Goal: Task Accomplishment & Management: Use online tool/utility

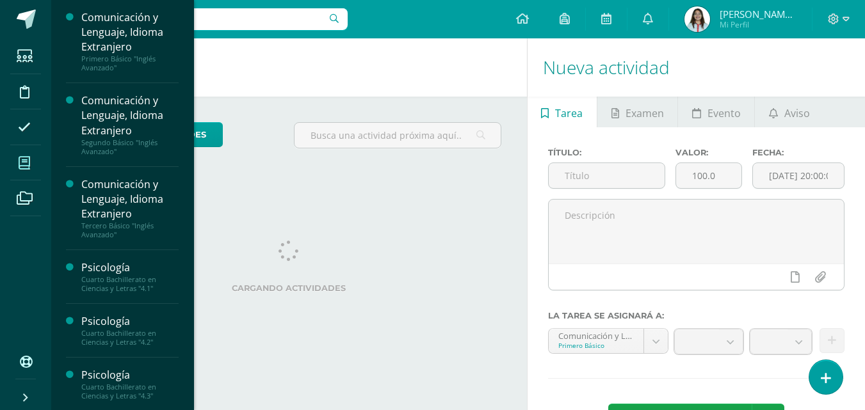
click at [29, 162] on icon at bounding box center [25, 163] width 12 height 13
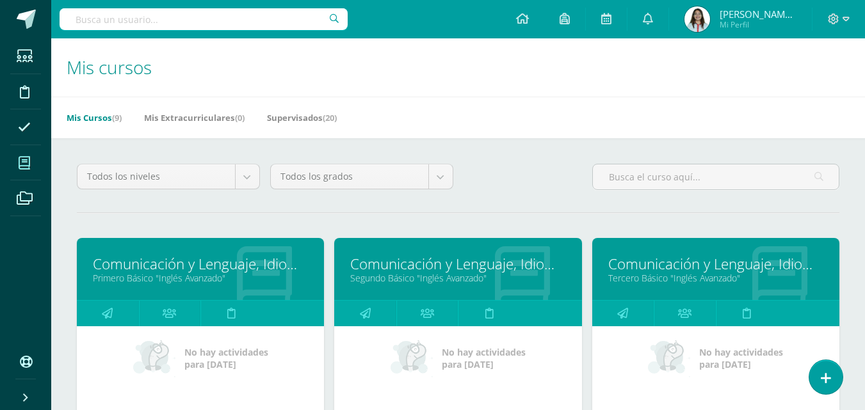
click at [190, 275] on link "Primero Básico "Inglés Avanzado"" at bounding box center [200, 278] width 215 height 12
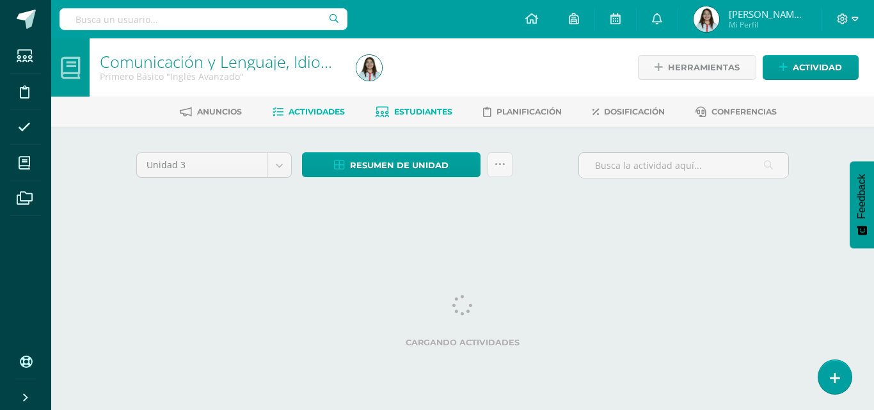
click at [414, 111] on span "Estudiantes" at bounding box center [423, 112] width 58 height 10
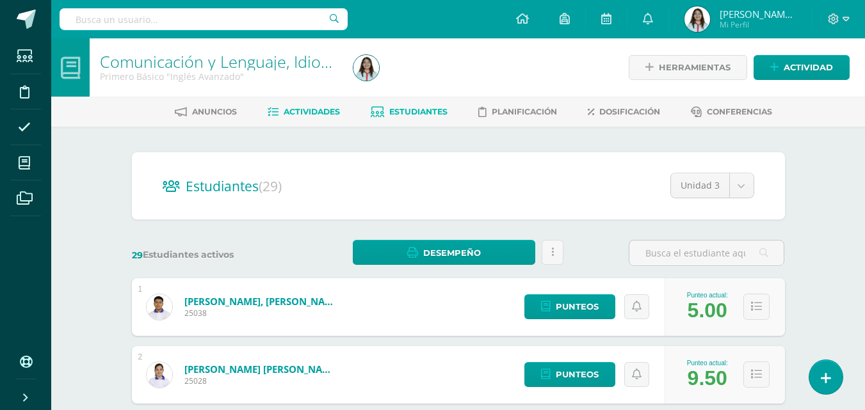
click at [328, 115] on span "Actividades" at bounding box center [312, 112] width 56 height 10
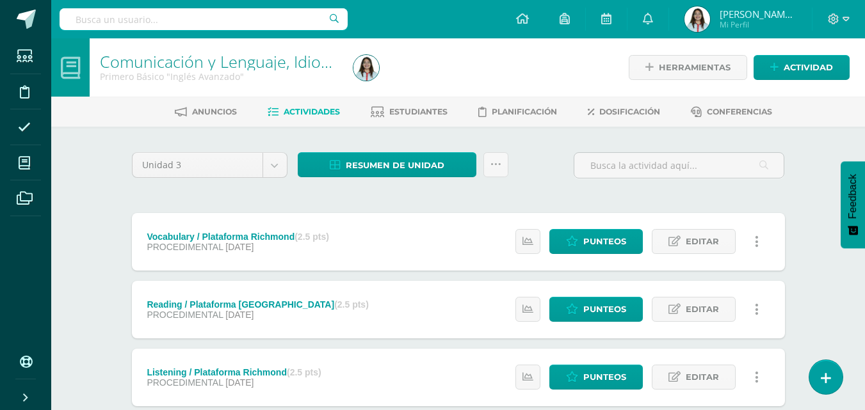
drag, startPoint x: 472, startPoint y: 61, endPoint x: 472, endPoint y: 78, distance: 17.3
click at [472, 62] on div at bounding box center [477, 67] width 259 height 58
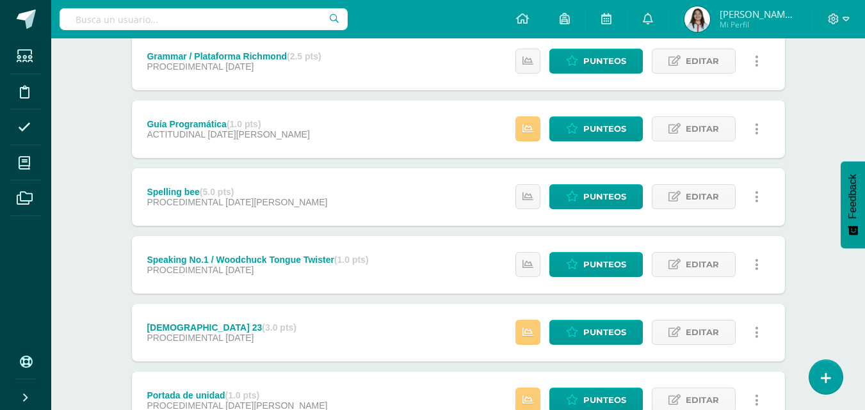
scroll to position [488, 0]
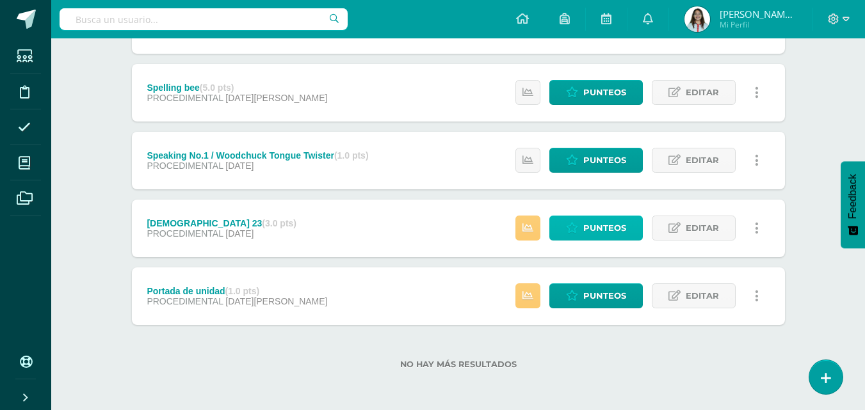
click at [626, 230] on span "Punteos" at bounding box center [604, 228] width 43 height 24
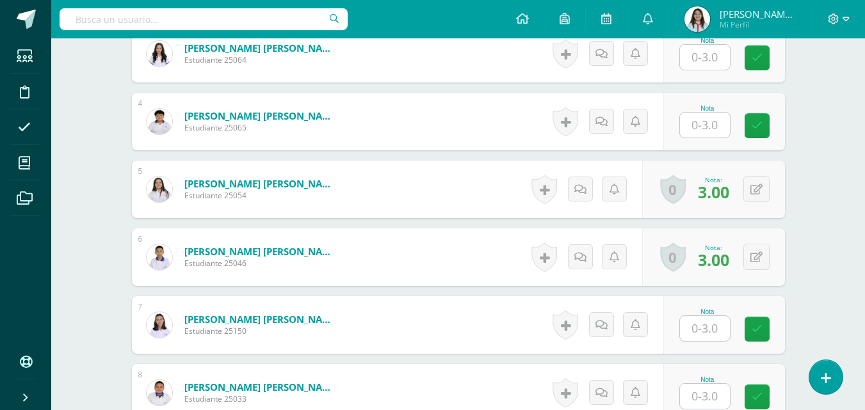
scroll to position [644, 0]
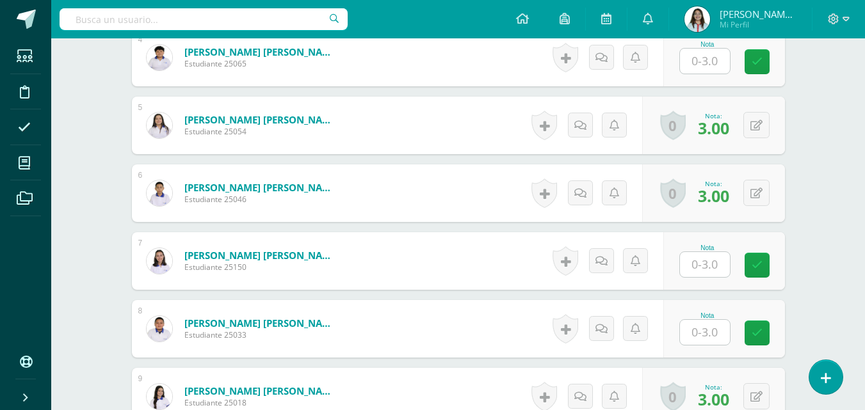
drag, startPoint x: 720, startPoint y: 261, endPoint x: 739, endPoint y: 264, distance: 19.5
click at [719, 261] on input "text" at bounding box center [705, 264] width 50 height 25
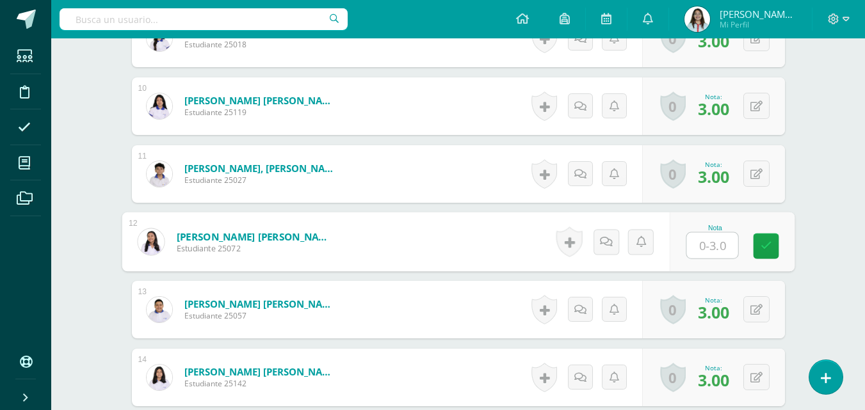
click at [699, 253] on input "text" at bounding box center [711, 246] width 51 height 26
click at [699, 251] on input "text" at bounding box center [711, 246] width 51 height 26
click at [829, 205] on div "Comunicación y Lenguaje, Idioma Extranjero Primero Básico "Inglés Avanzado" Her…" at bounding box center [458, 303] width 814 height 2535
click at [711, 249] on input "text" at bounding box center [705, 245] width 50 height 25
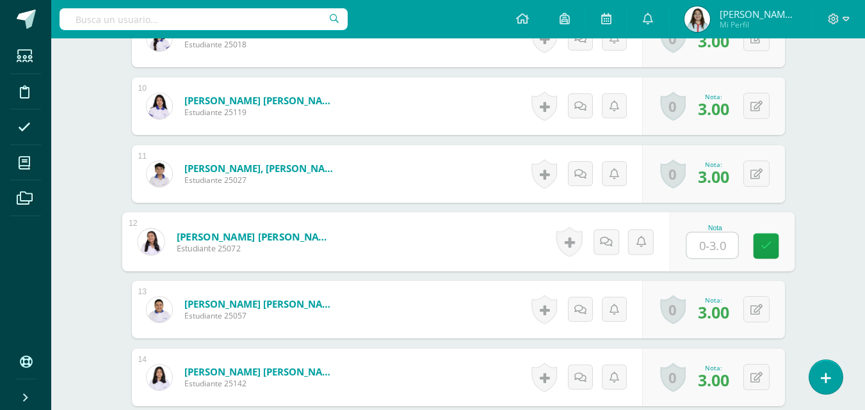
click at [865, 167] on html "Estudiantes Disciplina Asistencia Mis cursos Archivos Soporte Centro de ayuda Ú…" at bounding box center [432, 284] width 865 height 2573
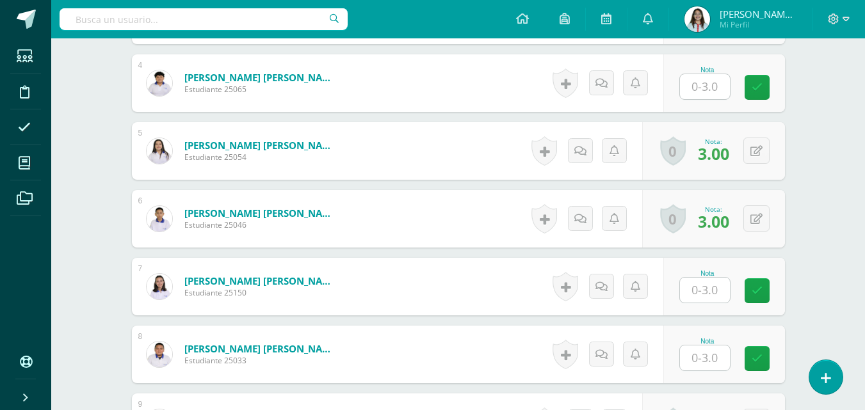
scroll to position [682, 0]
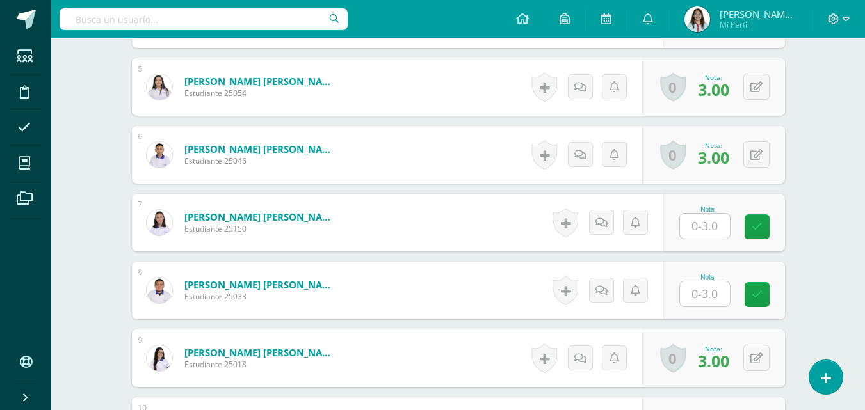
click at [723, 224] on input "text" at bounding box center [705, 226] width 50 height 25
click at [723, 224] on input "text" at bounding box center [711, 227] width 51 height 26
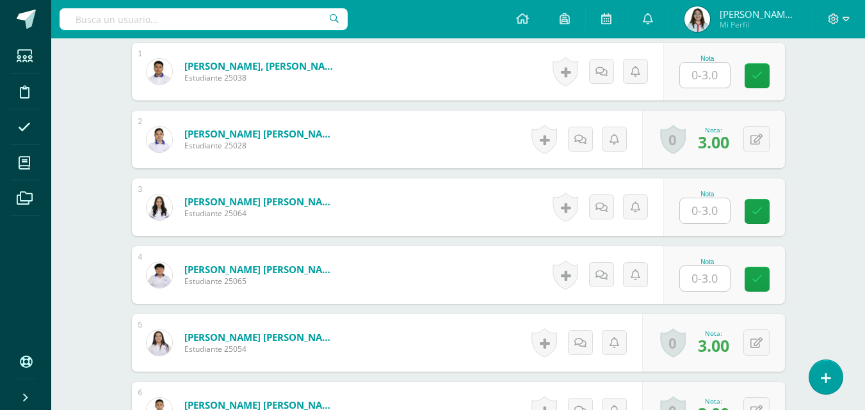
scroll to position [0, 0]
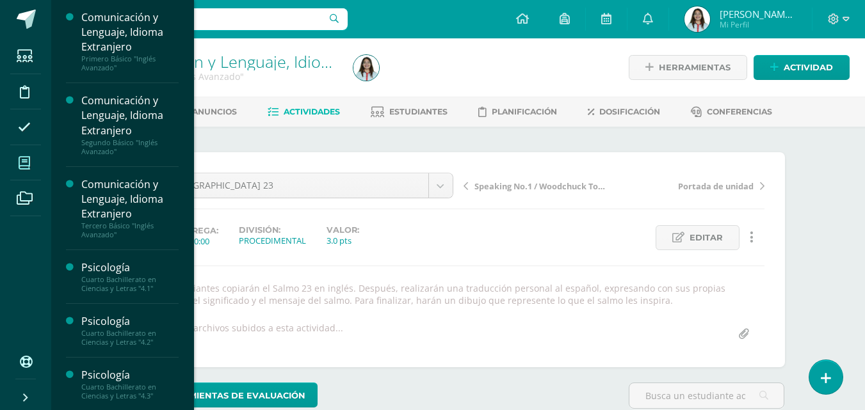
click at [27, 163] on icon at bounding box center [25, 163] width 12 height 13
click at [26, 162] on icon at bounding box center [25, 163] width 12 height 13
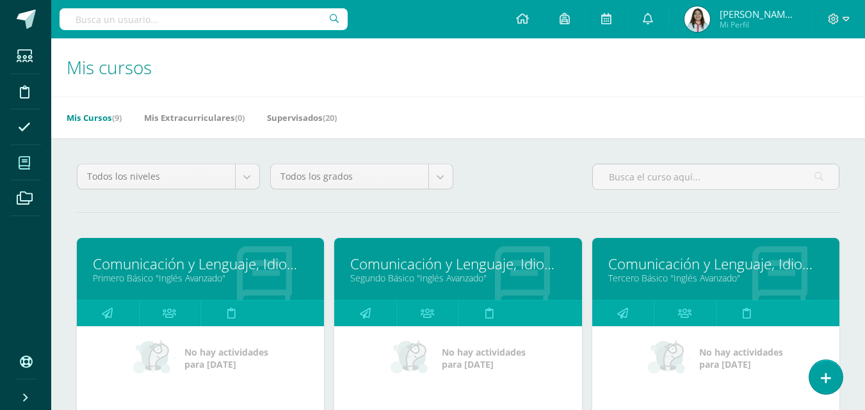
click at [662, 264] on link "Comunicación y Lenguaje, Idioma Extranjero" at bounding box center [715, 264] width 215 height 20
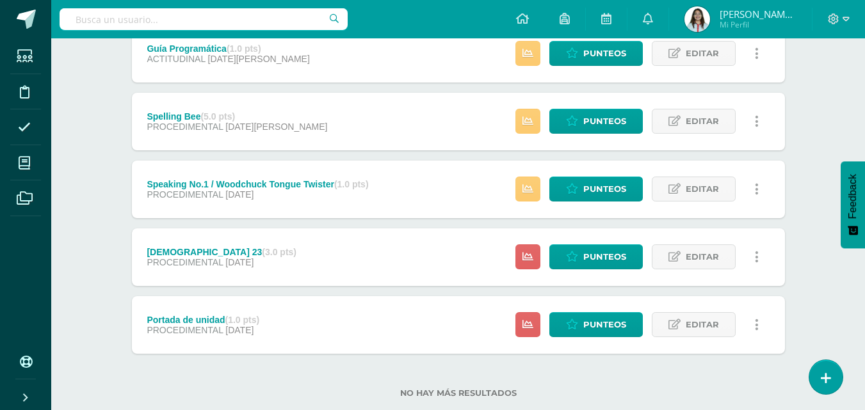
scroll to position [285, 0]
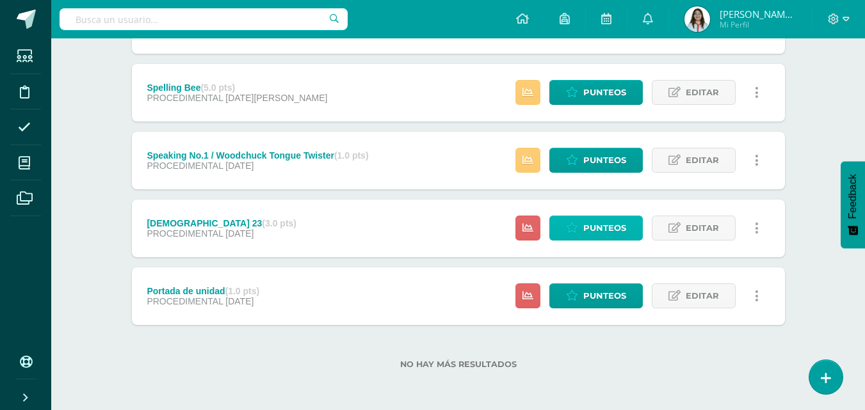
click at [568, 229] on icon at bounding box center [572, 228] width 12 height 11
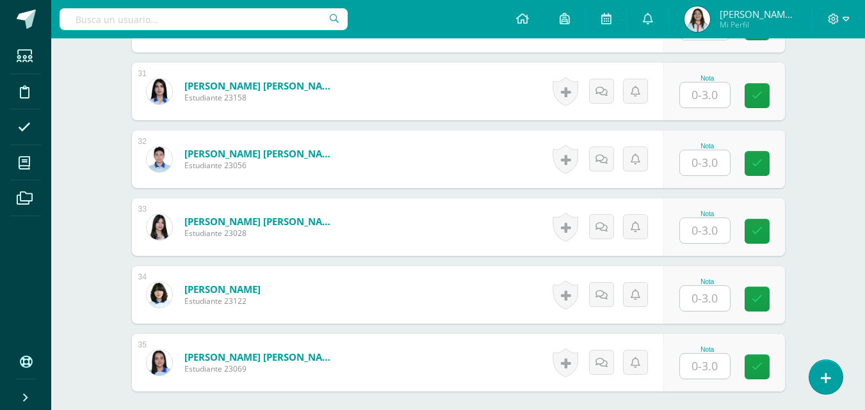
scroll to position [2378, 0]
